Goal: Task Accomplishment & Management: Manage account settings

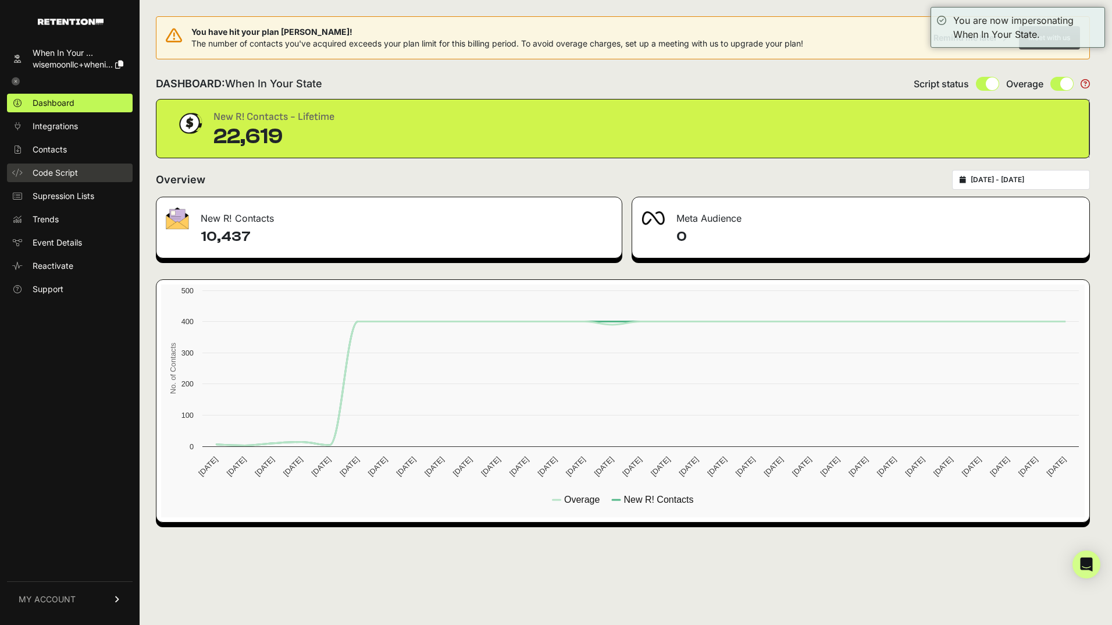
click at [71, 173] on span "Code Script" at bounding box center [55, 173] width 45 height 12
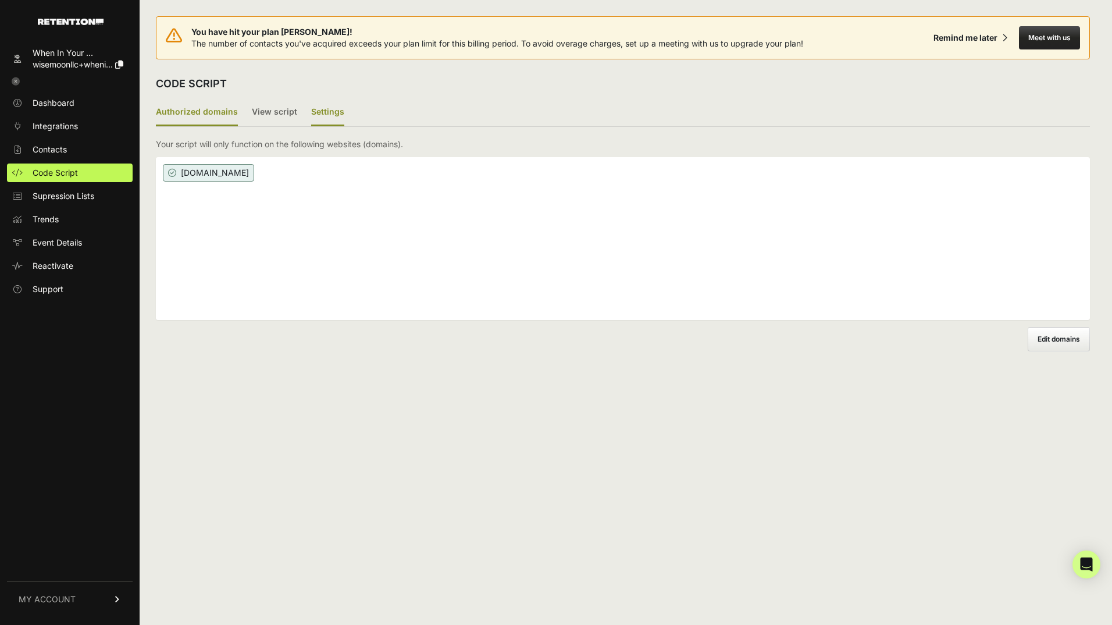
click at [328, 108] on label "Settings" at bounding box center [327, 112] width 33 height 27
click at [0, 0] on input "Settings" at bounding box center [0, 0] width 0 height 0
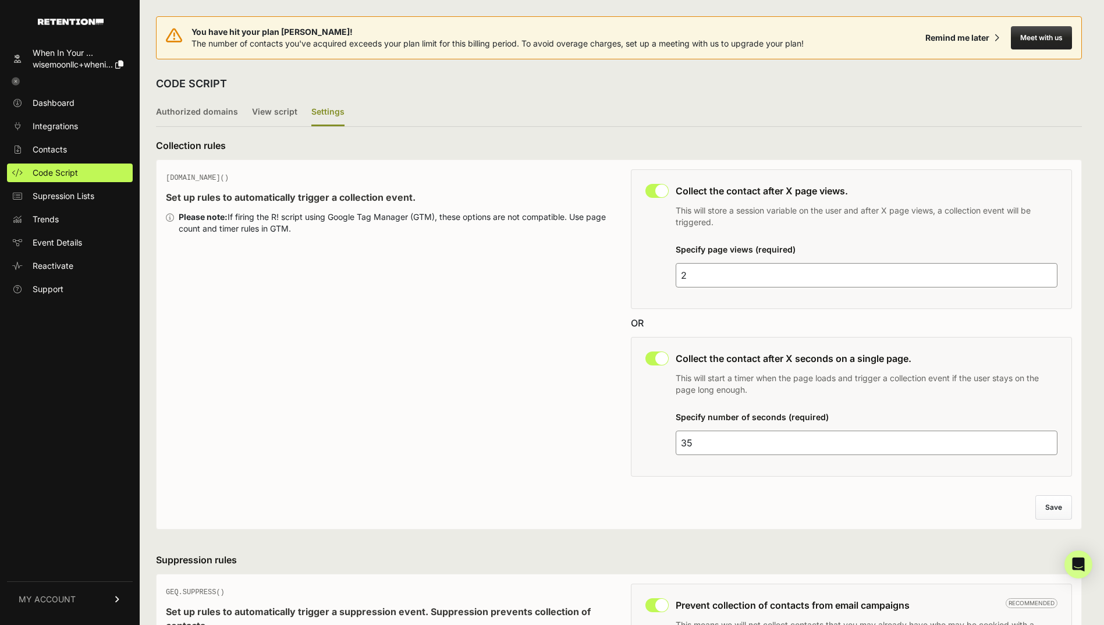
click at [659, 193] on input "checkbox" at bounding box center [656, 191] width 23 height 14
checkbox input "false"
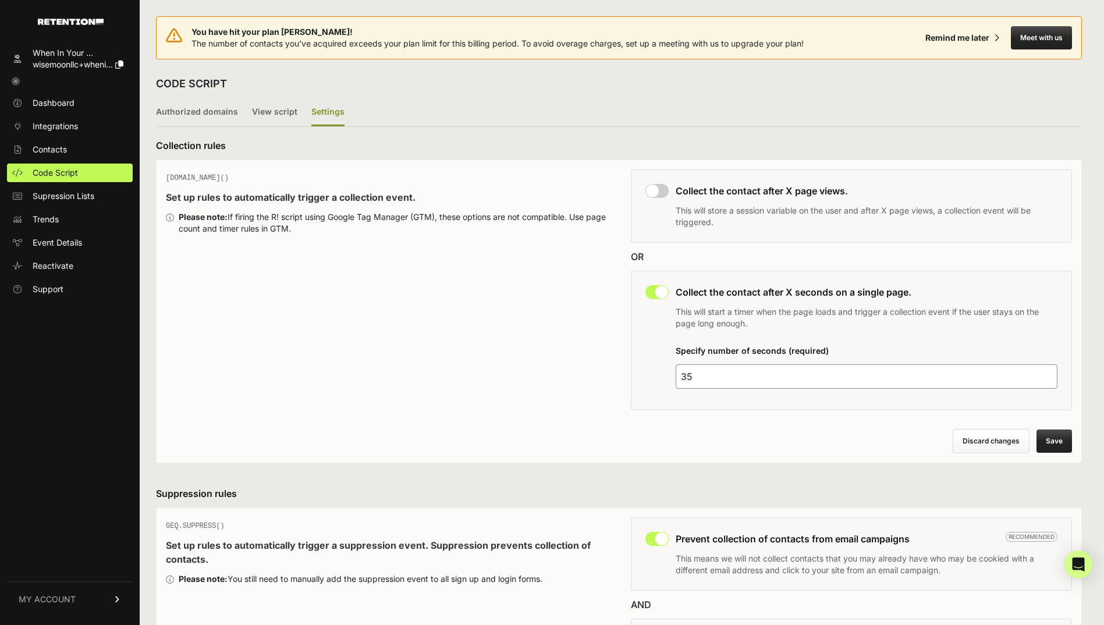
click at [657, 290] on input "checkbox" at bounding box center [656, 292] width 23 height 14
checkbox input "false"
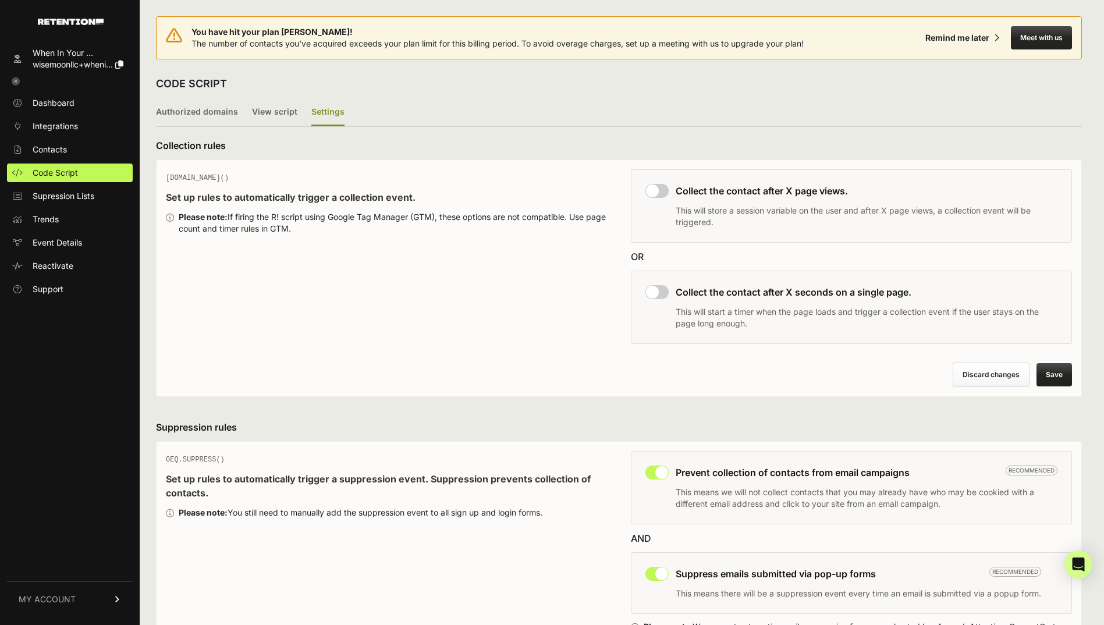
click at [1070, 376] on button "Save" at bounding box center [1053, 374] width 35 height 23
